Goal: Information Seeking & Learning: Learn about a topic

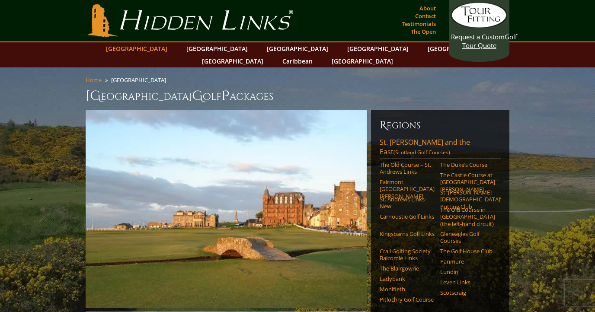
click at [161, 48] on link "[GEOGRAPHIC_DATA]" at bounding box center [137, 48] width 70 height 13
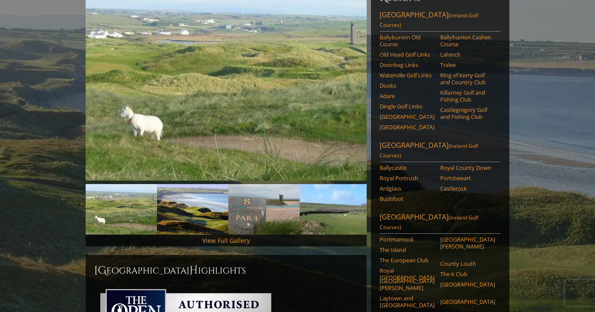
scroll to position [128, 0]
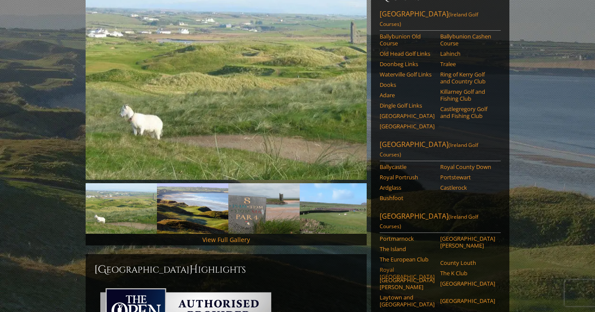
click at [406, 266] on link "Royal Dublin" at bounding box center [407, 273] width 55 height 14
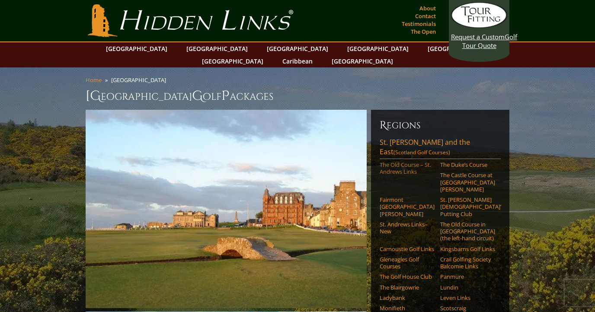
click at [397, 161] on link "The Old Course – St. Andrews Links" at bounding box center [407, 168] width 55 height 14
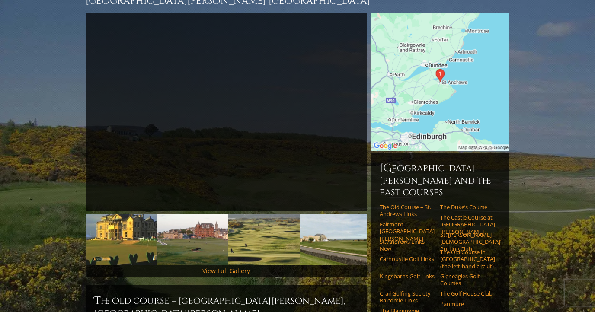
scroll to position [125, 0]
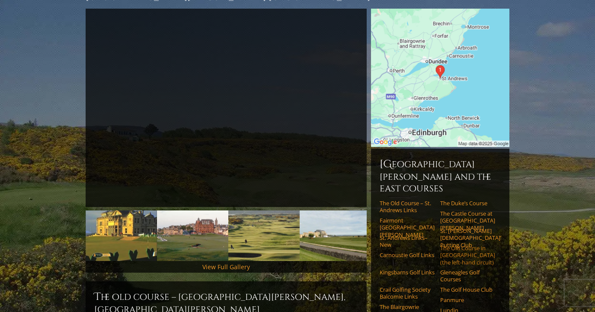
click at [461, 245] on link "The Old Course in [GEOGRAPHIC_DATA] (the left-hand circuit)" at bounding box center [467, 255] width 55 height 21
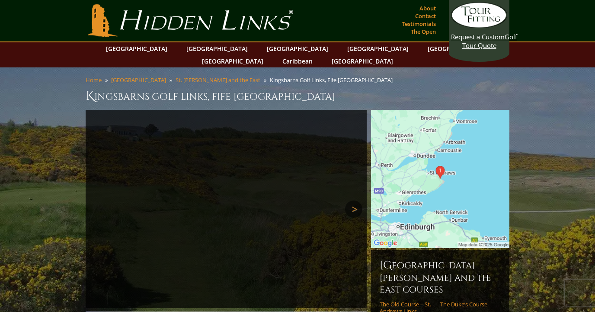
click at [352, 201] on link "Next" at bounding box center [353, 209] width 17 height 17
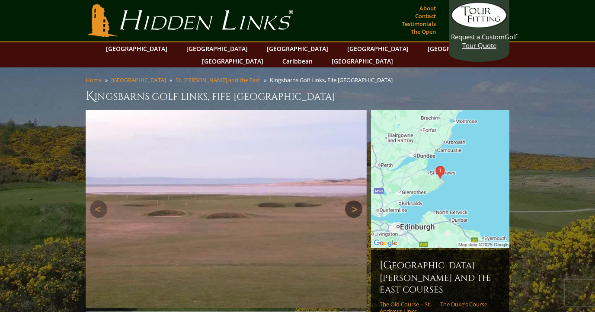
click at [352, 201] on link "Next" at bounding box center [353, 209] width 17 height 17
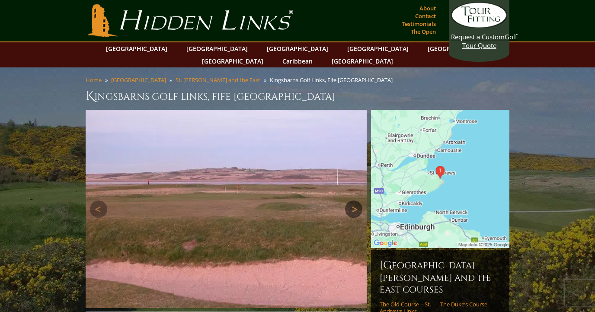
click at [352, 201] on link "Next" at bounding box center [353, 209] width 17 height 17
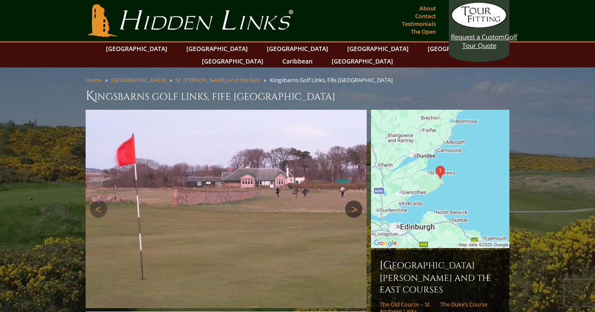
click at [352, 201] on link "Next" at bounding box center [353, 209] width 17 height 17
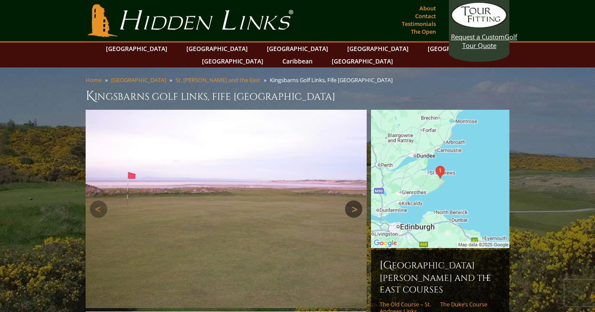
click at [352, 201] on link "Next" at bounding box center [353, 209] width 17 height 17
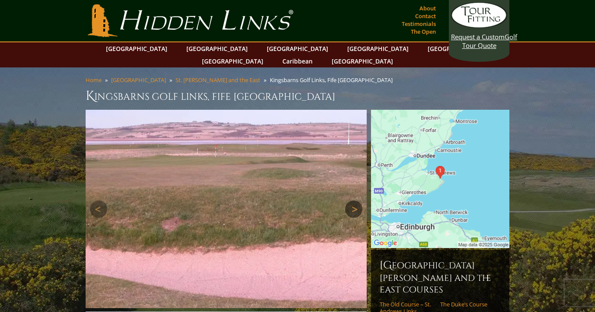
click at [352, 201] on link "Next" at bounding box center [353, 209] width 17 height 17
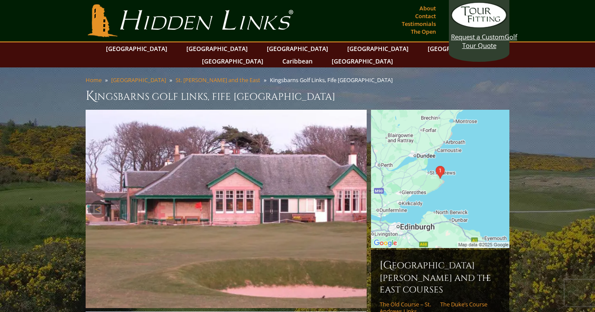
click at [352, 201] on link "Next" at bounding box center [353, 209] width 17 height 17
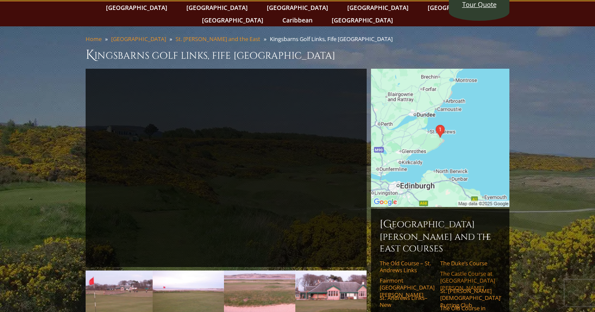
scroll to position [43, 0]
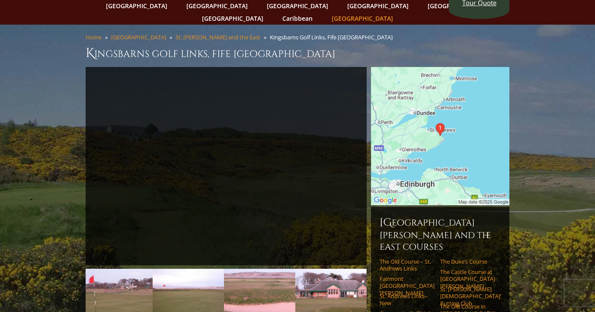
click at [397, 12] on link "[GEOGRAPHIC_DATA]" at bounding box center [362, 18] width 70 height 13
